Goal: Task Accomplishment & Management: Use online tool/utility

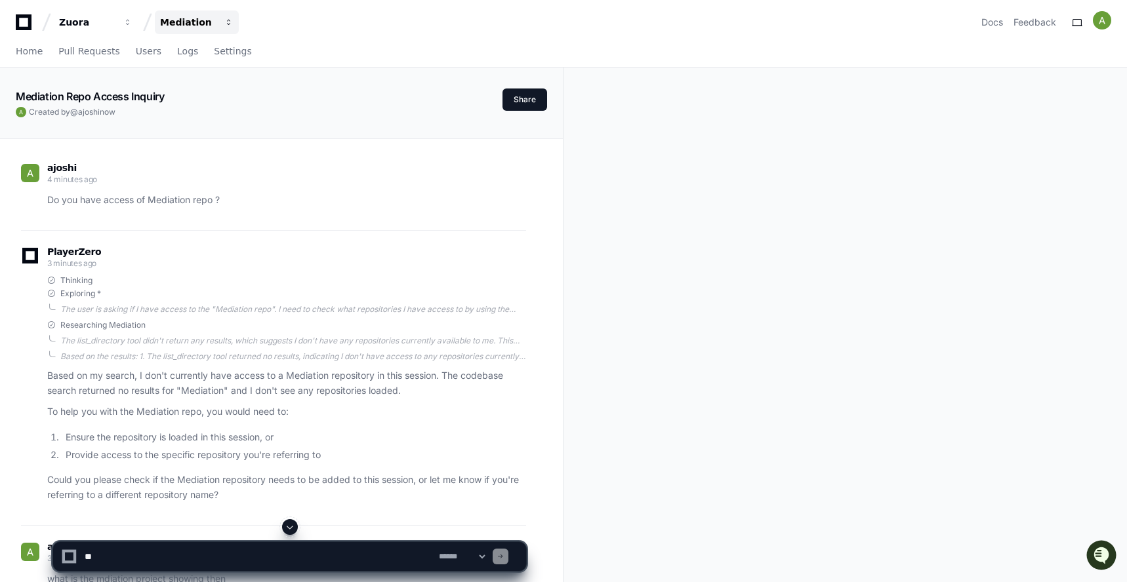
click at [198, 24] on div "Mediation" at bounding box center [188, 22] width 56 height 13
click at [214, 117] on span "Mediation" at bounding box center [205, 122] width 49 height 16
click at [28, 22] on icon at bounding box center [24, 22] width 16 height 16
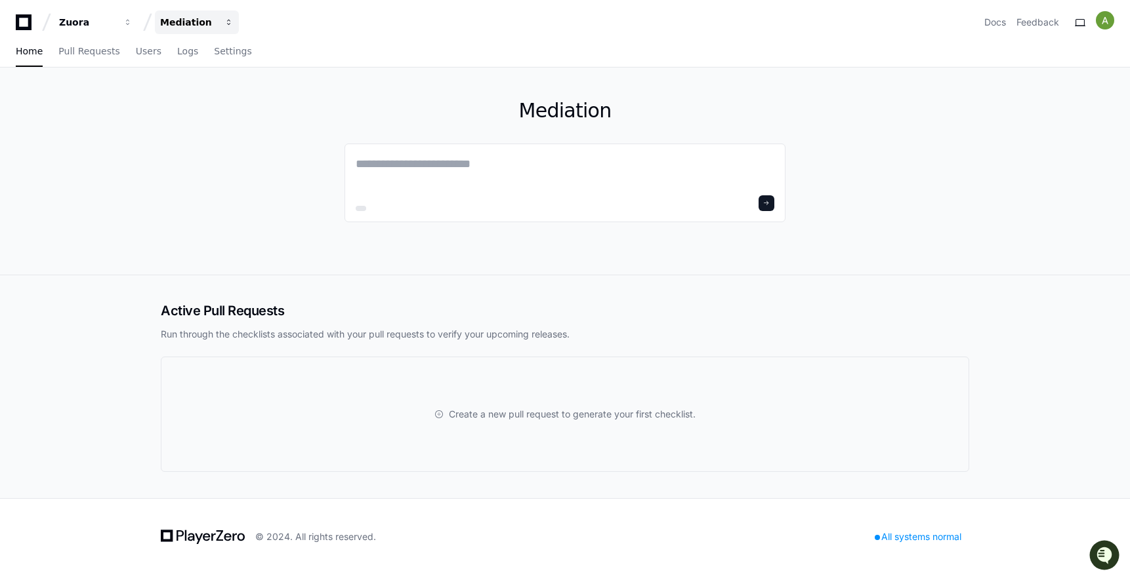
click at [201, 25] on div "Mediation" at bounding box center [188, 22] width 56 height 13
click at [205, 117] on span "Mediation" at bounding box center [205, 122] width 49 height 16
click at [88, 49] on span "Pull Requests" at bounding box center [88, 51] width 61 height 8
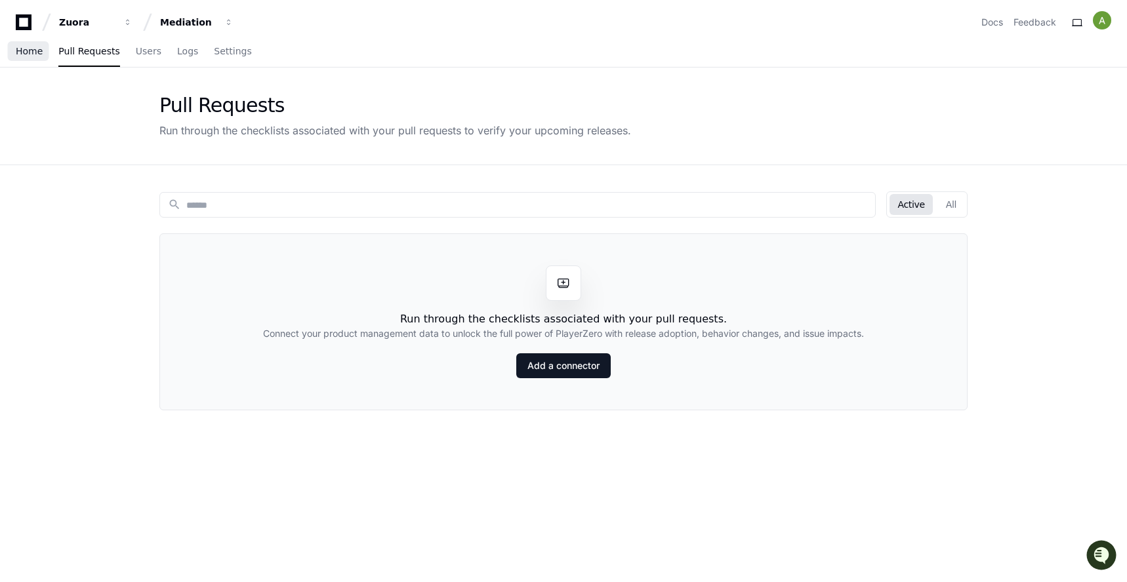
click at [35, 49] on span "Home" at bounding box center [29, 51] width 27 height 8
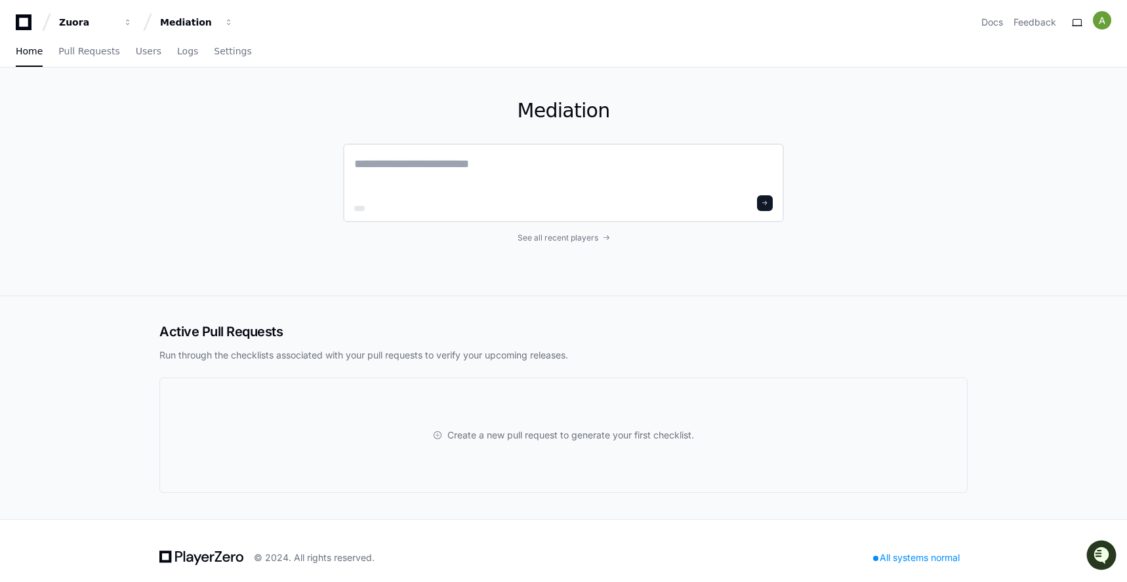
click at [452, 168] on textarea at bounding box center [563, 173] width 418 height 37
click at [560, 165] on textarea "**********" at bounding box center [563, 172] width 418 height 35
type textarea "**********"
click at [770, 208] on button at bounding box center [765, 202] width 16 height 16
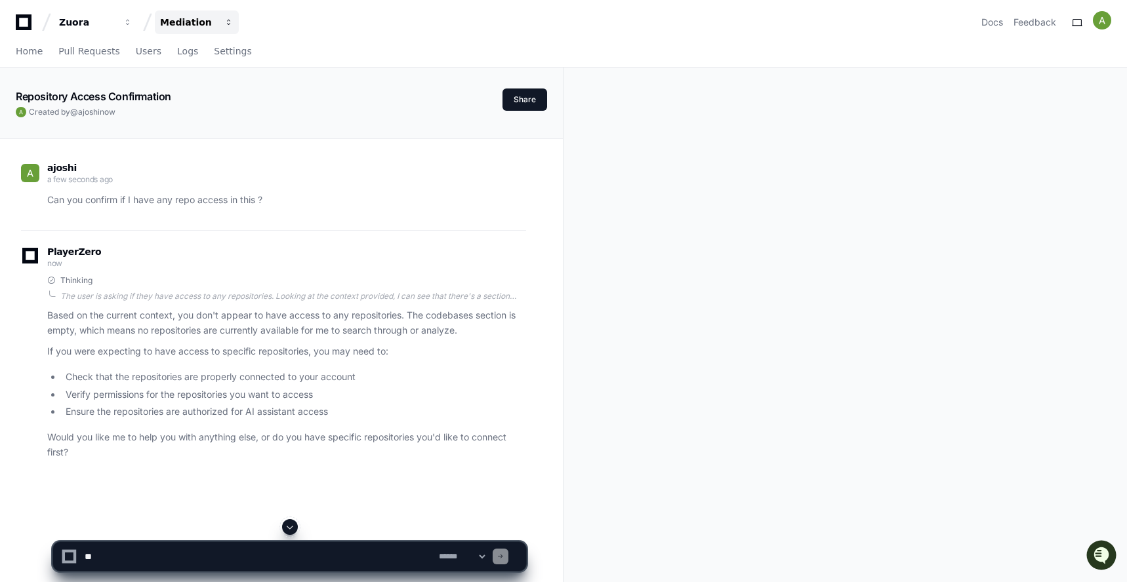
click at [186, 20] on div "Mediation" at bounding box center [188, 22] width 56 height 13
click at [213, 118] on span "Mediation" at bounding box center [205, 122] width 49 height 16
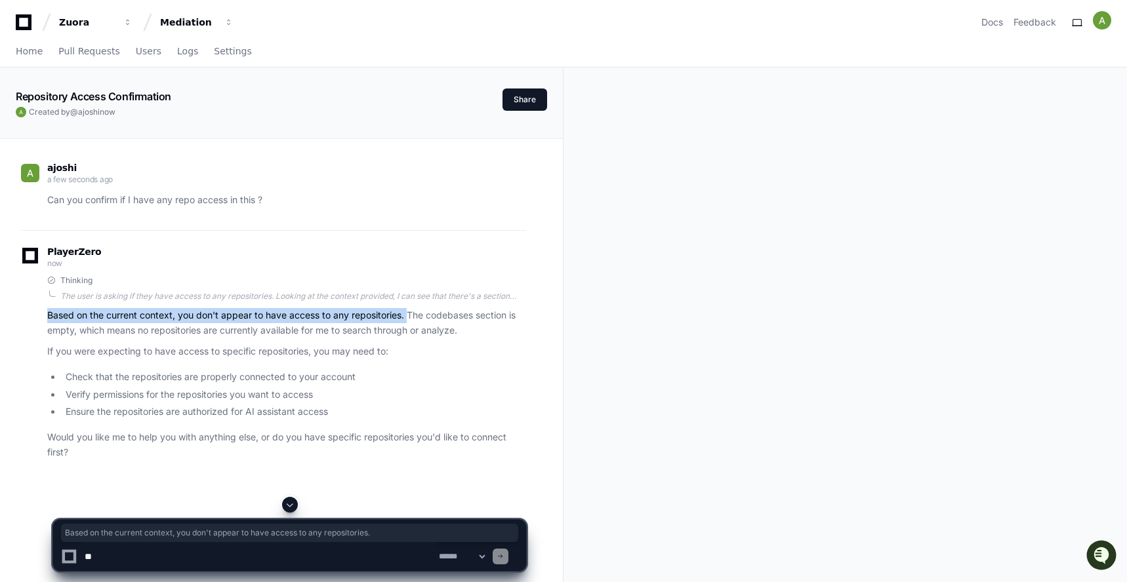
drag, startPoint x: 47, startPoint y: 318, endPoint x: 407, endPoint y: 316, distance: 360.1
click at [407, 316] on p "Based on the current context, you don't appear to have access to any repositori…" at bounding box center [286, 323] width 479 height 30
copy p "Based on the current context, you don't appear to have access to any repositori…"
click at [215, 10] on button "Mediation" at bounding box center [197, 22] width 84 height 24
click at [223, 125] on span "Mediation" at bounding box center [205, 122] width 49 height 16
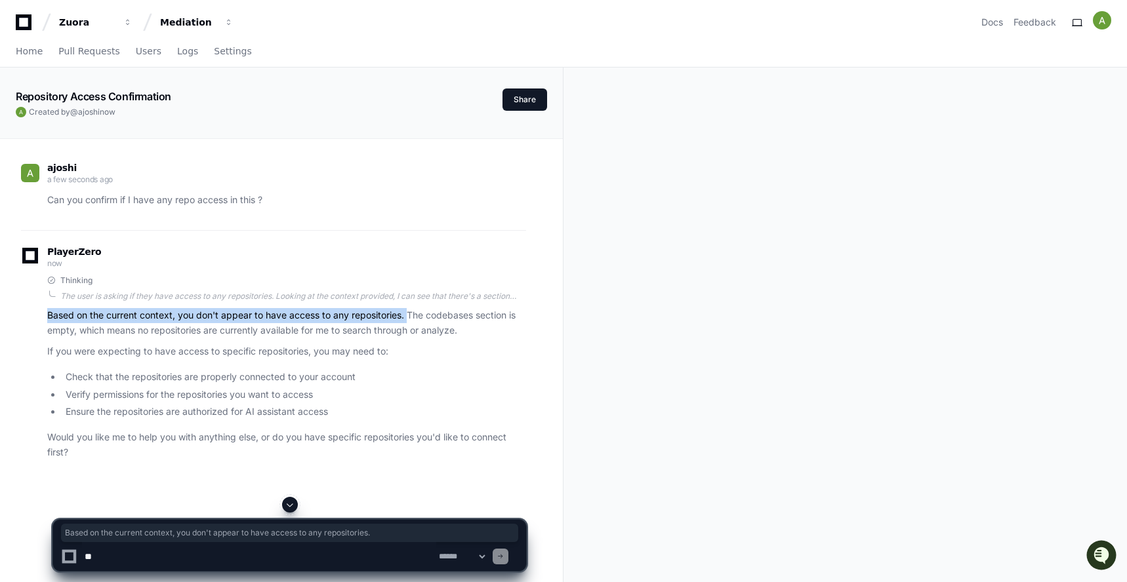
click at [121, 555] on textarea at bounding box center [259, 556] width 354 height 29
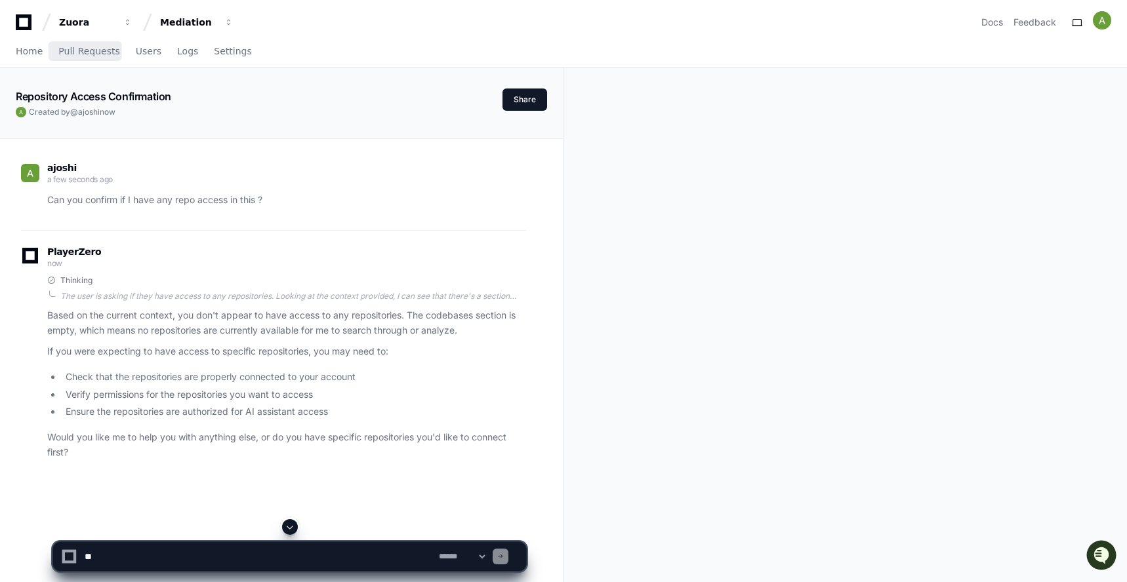
click at [50, 46] on div "Home Pull Requests Users Logs Settings" at bounding box center [134, 52] width 236 height 30
click at [31, 49] on span "Home" at bounding box center [29, 51] width 27 height 8
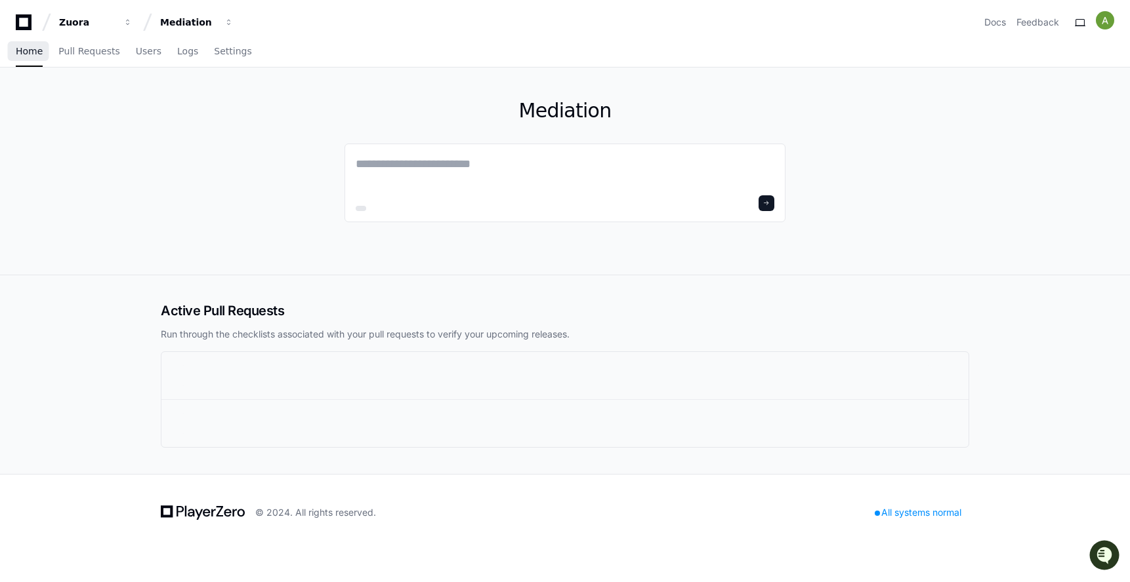
click at [31, 51] on span "Home" at bounding box center [29, 51] width 27 height 8
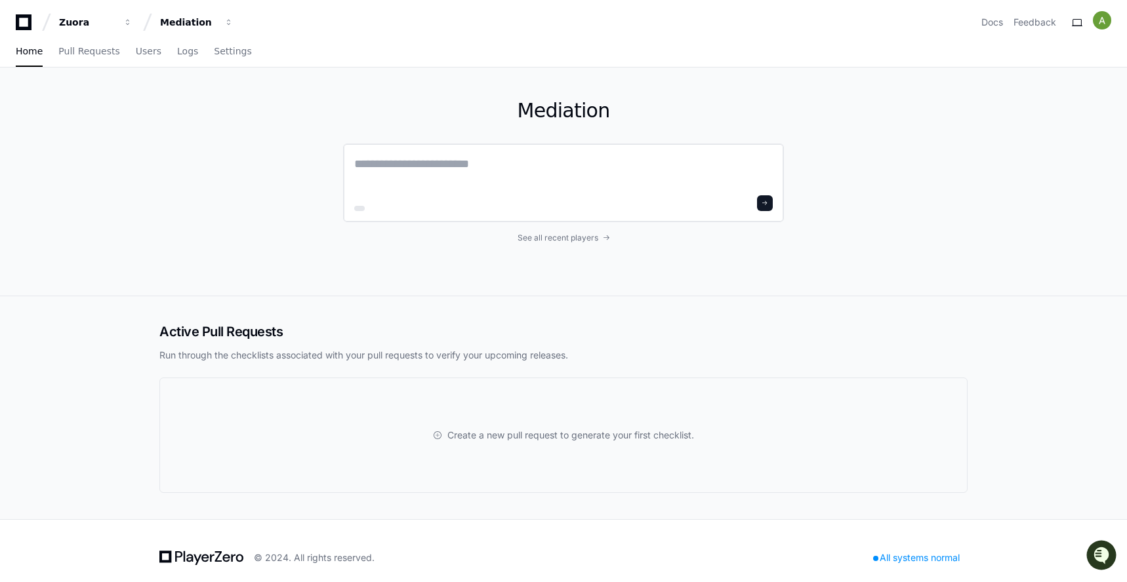
click at [498, 170] on textarea at bounding box center [563, 173] width 418 height 37
click at [90, 45] on link "Pull Requests" at bounding box center [88, 52] width 61 height 30
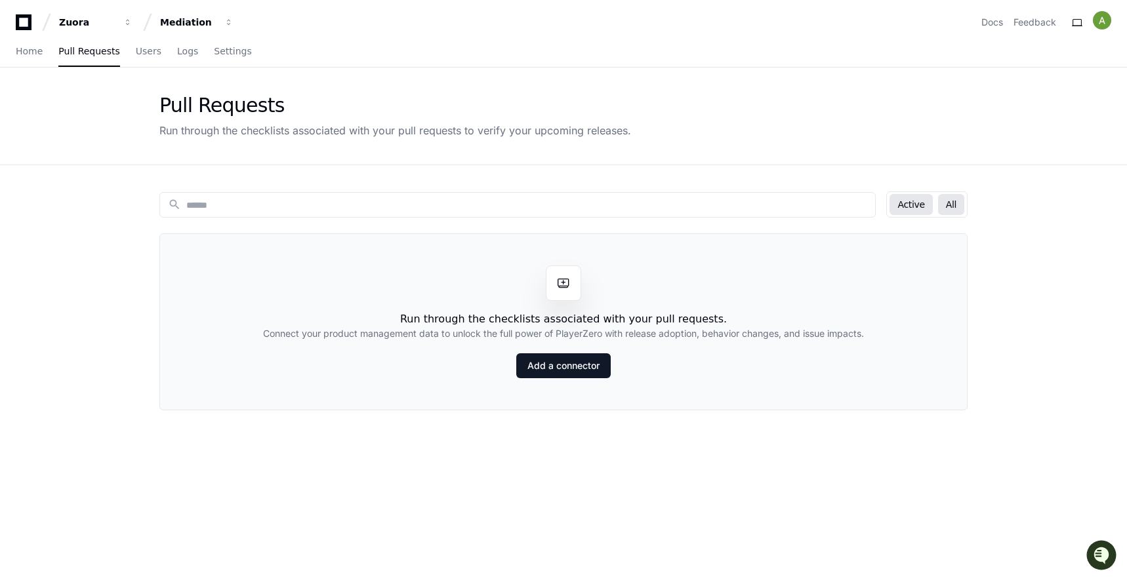
click at [946, 206] on button "All" at bounding box center [951, 204] width 26 height 21
click at [910, 205] on button "Active" at bounding box center [910, 204] width 43 height 21
click at [960, 203] on button "All" at bounding box center [951, 204] width 26 height 21
